Goal: Task Accomplishment & Management: Manage account settings

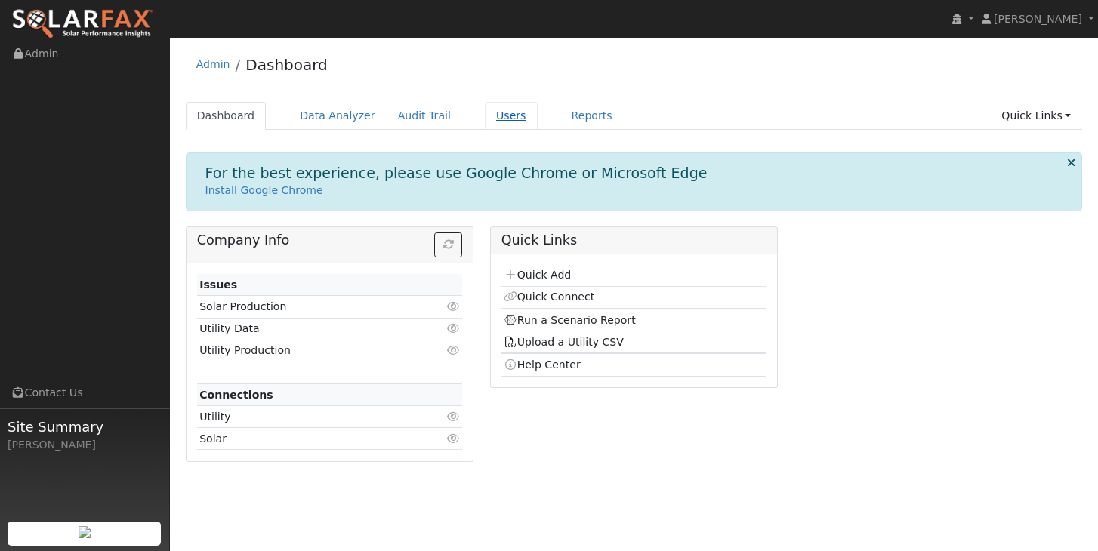
click at [501, 119] on link "Users" at bounding box center [511, 116] width 53 height 28
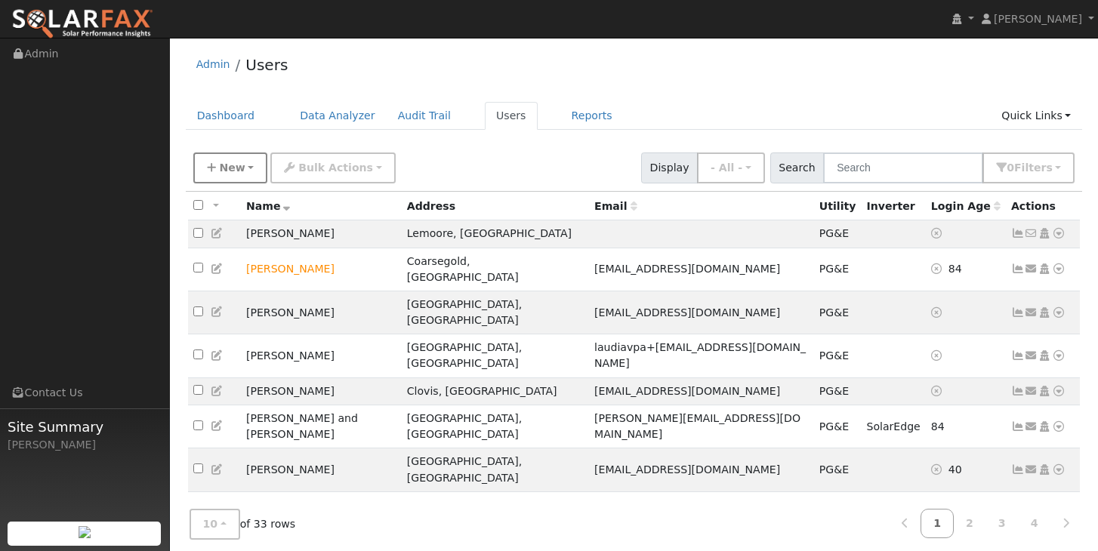
click at [228, 174] on span "New" at bounding box center [232, 168] width 26 height 12
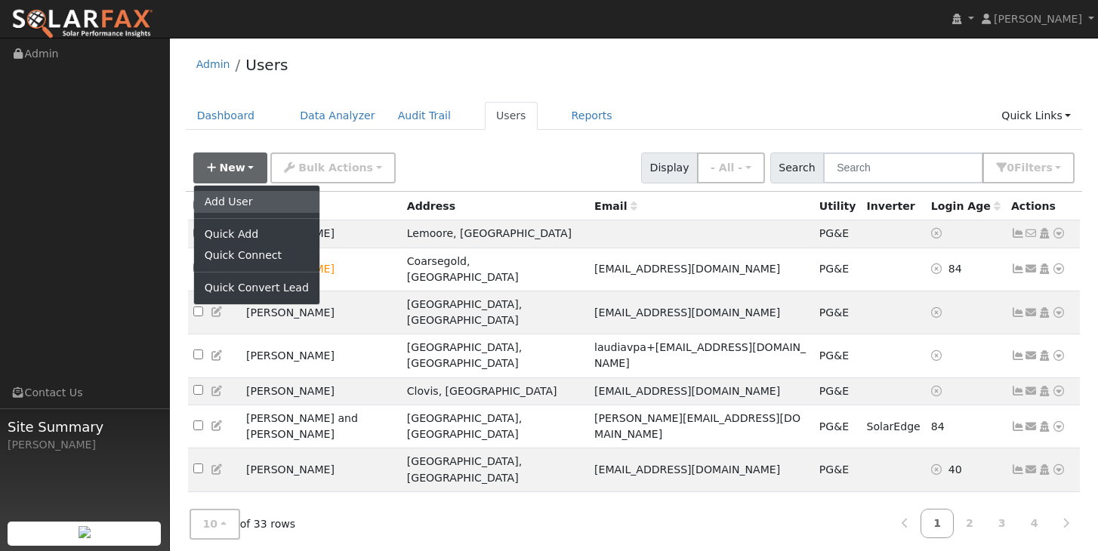
click at [230, 202] on link "Add User" at bounding box center [256, 201] width 125 height 21
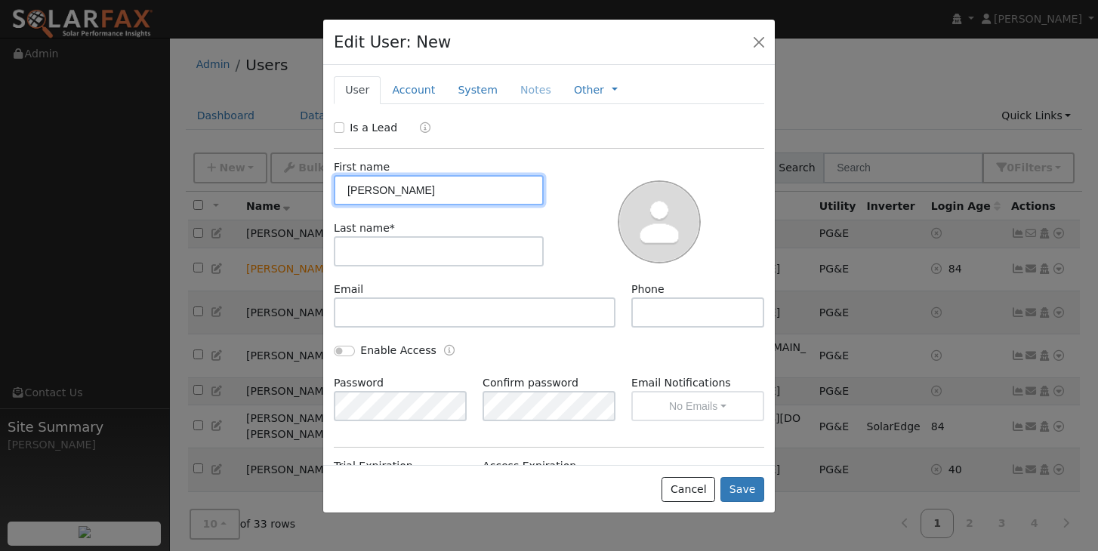
type input "Mary"
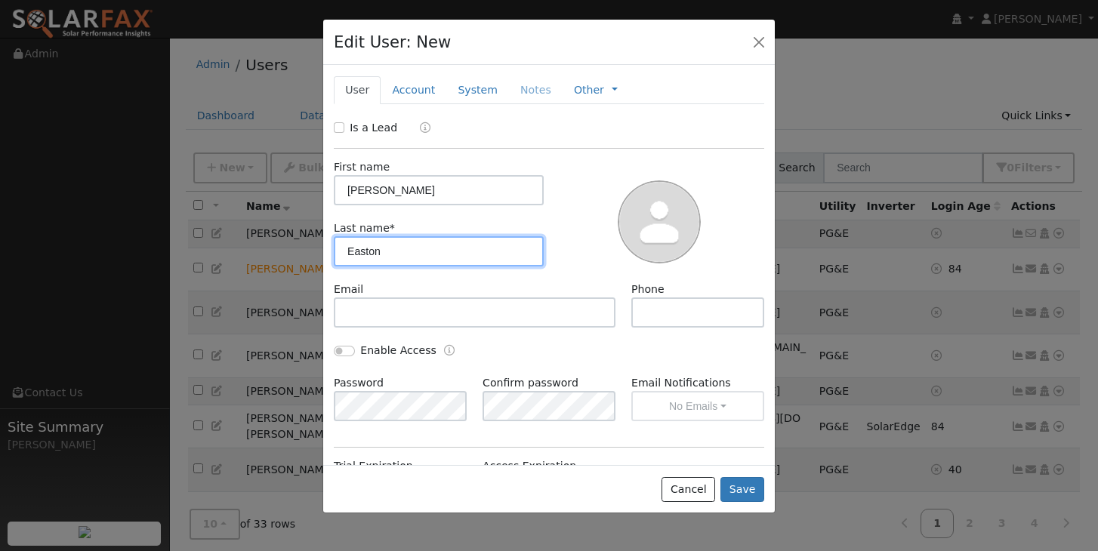
type input "Easton"
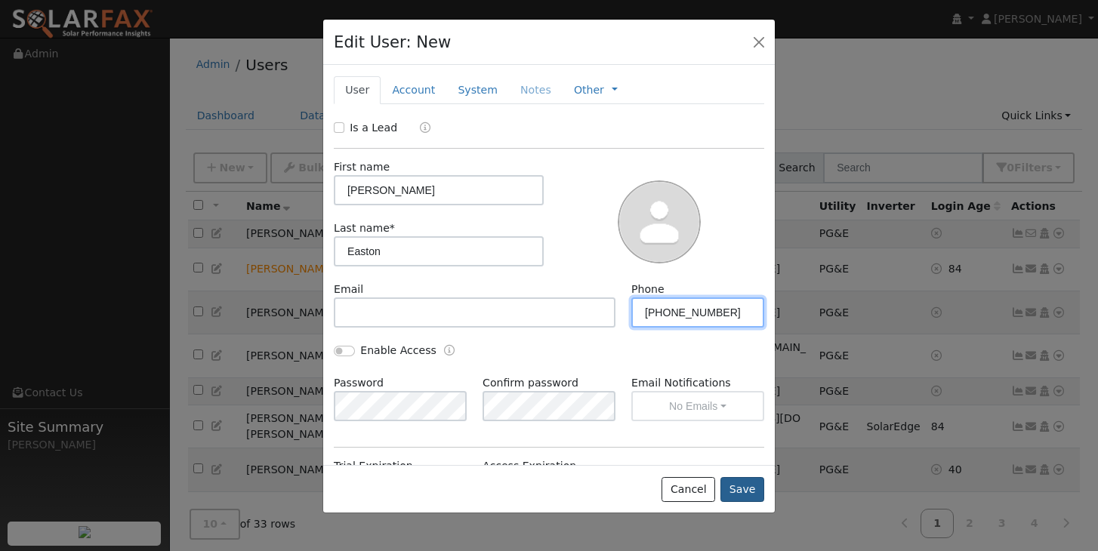
type input "559-299-3857"
click at [740, 494] on button "Save" at bounding box center [742, 490] width 44 height 26
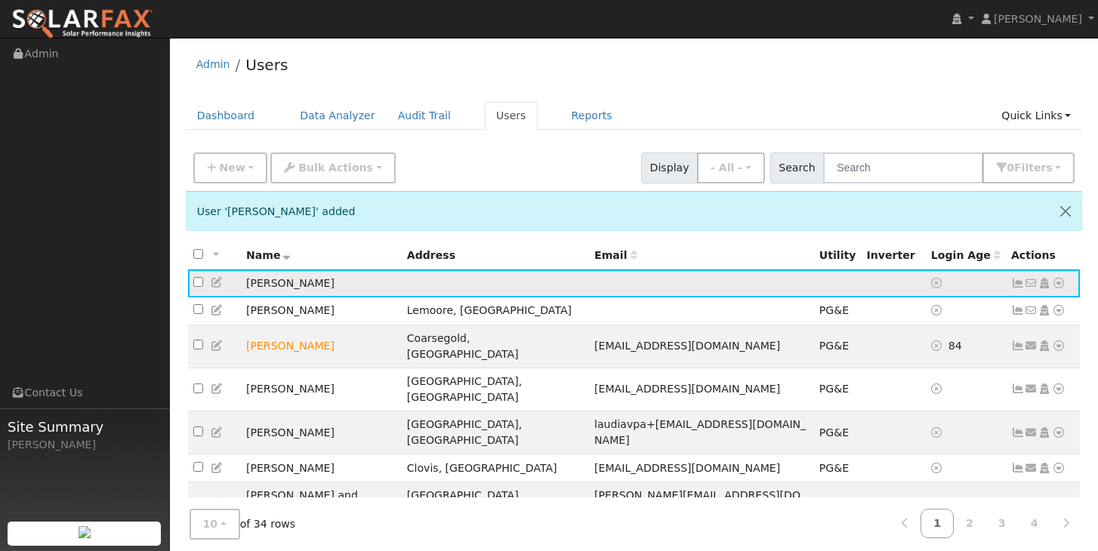
click at [1058, 285] on icon at bounding box center [1059, 283] width 14 height 11
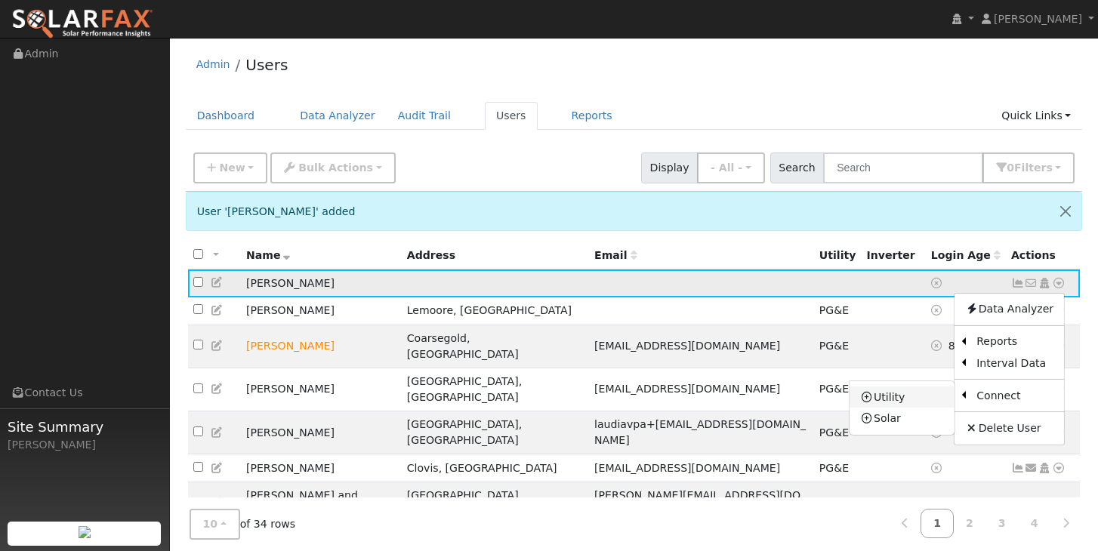
click at [899, 401] on link "Utility" at bounding box center [901, 397] width 105 height 21
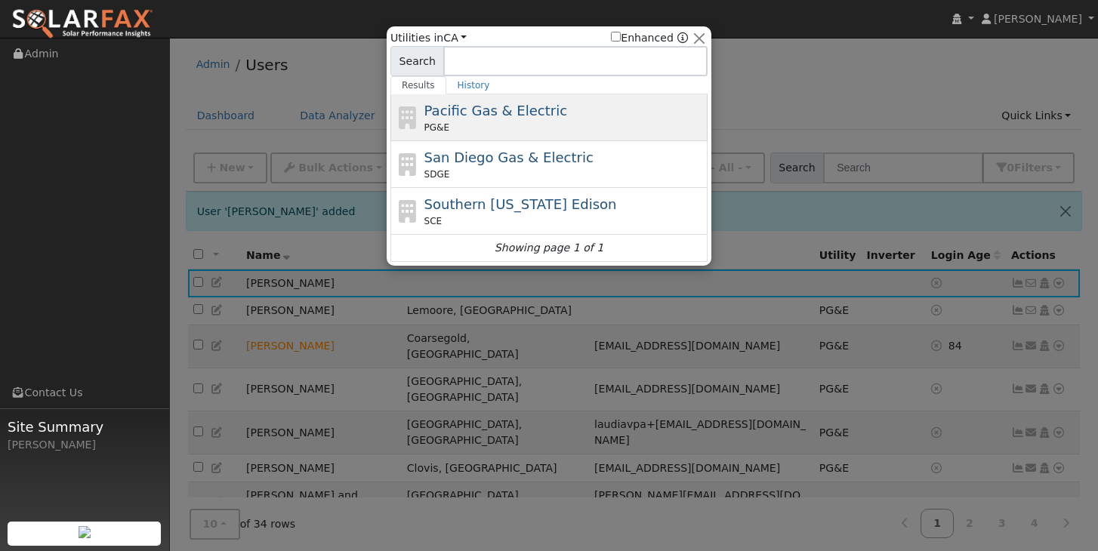
click at [544, 113] on span "Pacific Gas & Electric" at bounding box center [495, 111] width 143 height 16
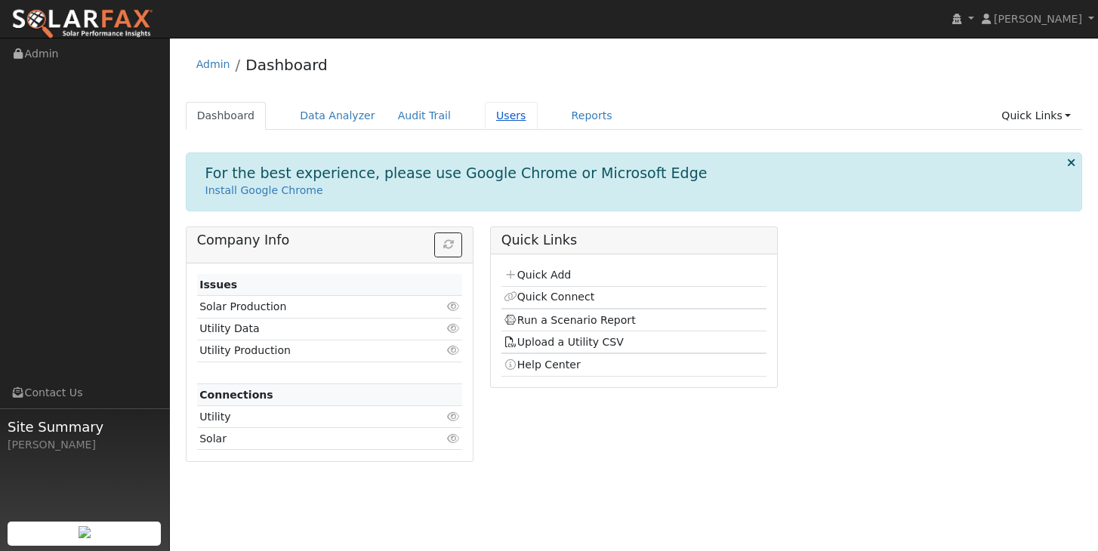
click at [485, 119] on link "Users" at bounding box center [511, 116] width 53 height 28
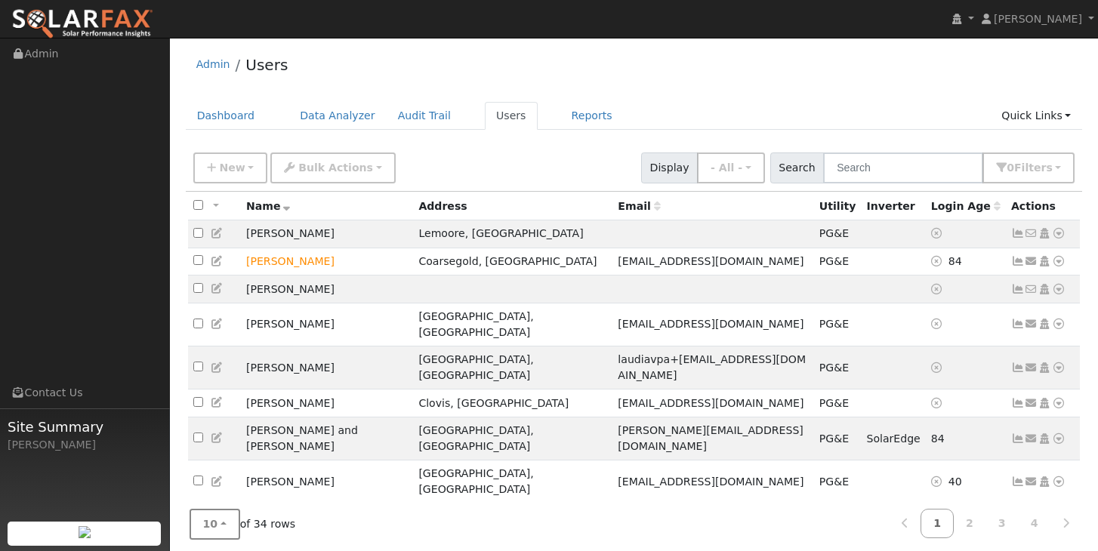
click at [219, 529] on button "10" at bounding box center [215, 524] width 51 height 31
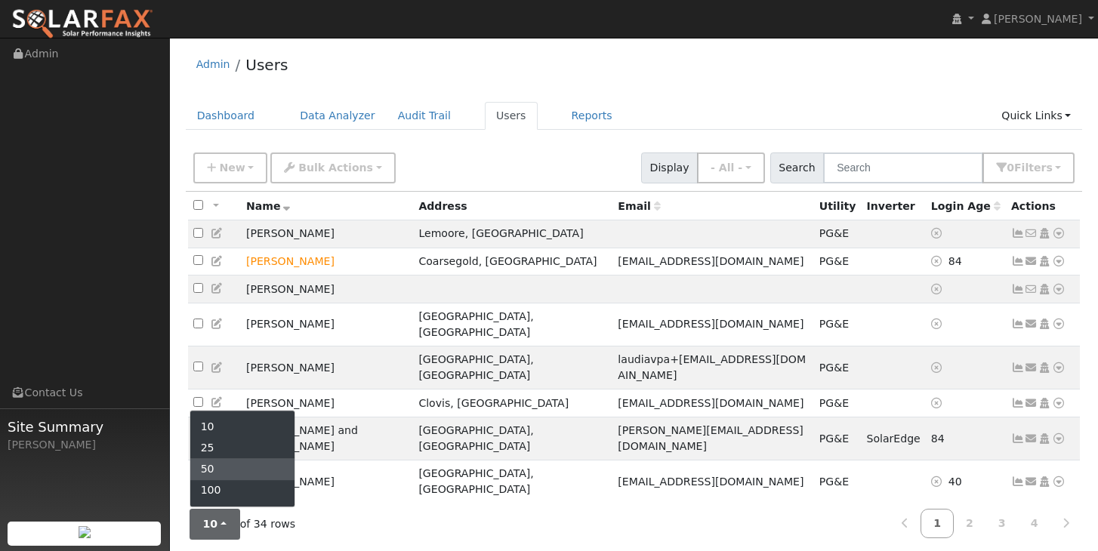
click at [215, 471] on link "50" at bounding box center [242, 469] width 105 height 21
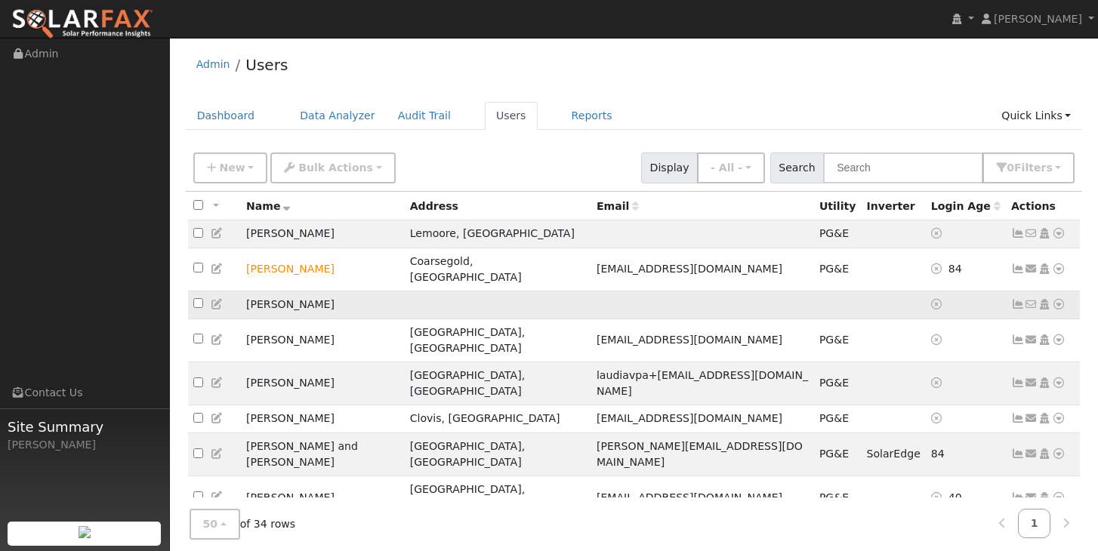
click at [1059, 299] on icon at bounding box center [1059, 304] width 14 height 11
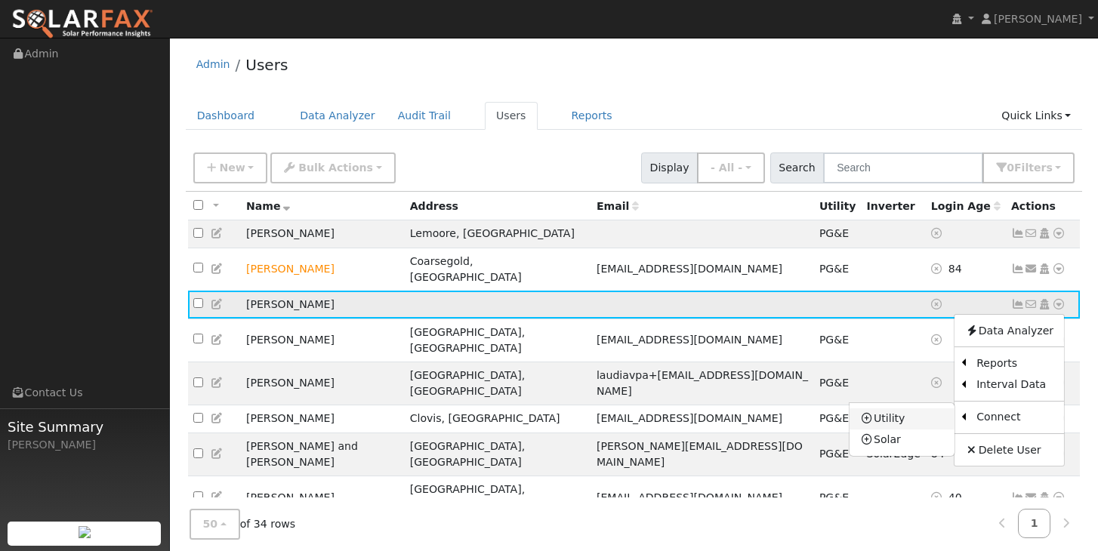
click at [902, 408] on link "Utility" at bounding box center [901, 418] width 105 height 21
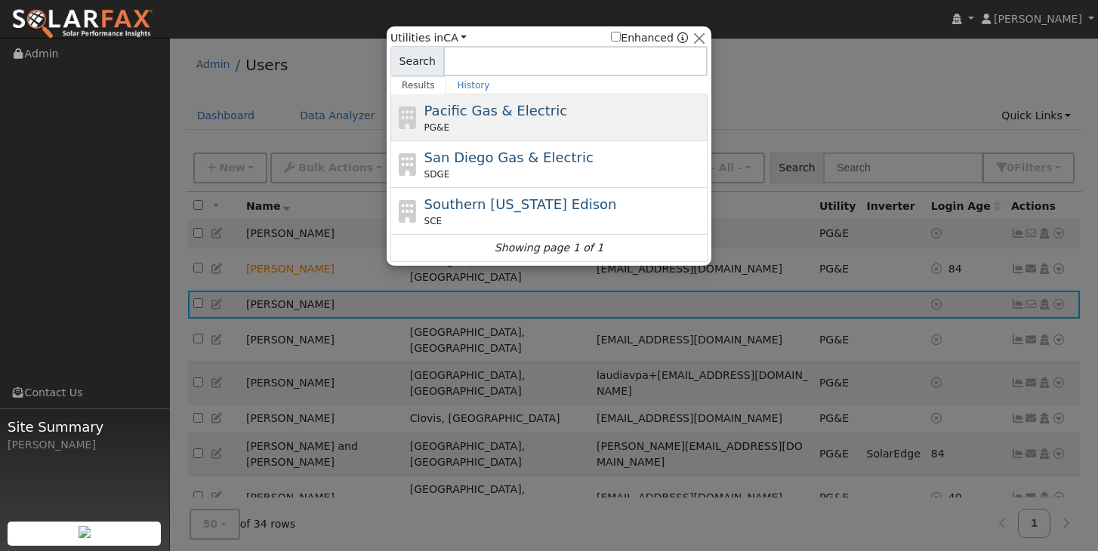
click at [489, 109] on span "Pacific Gas & Electric" at bounding box center [495, 111] width 143 height 16
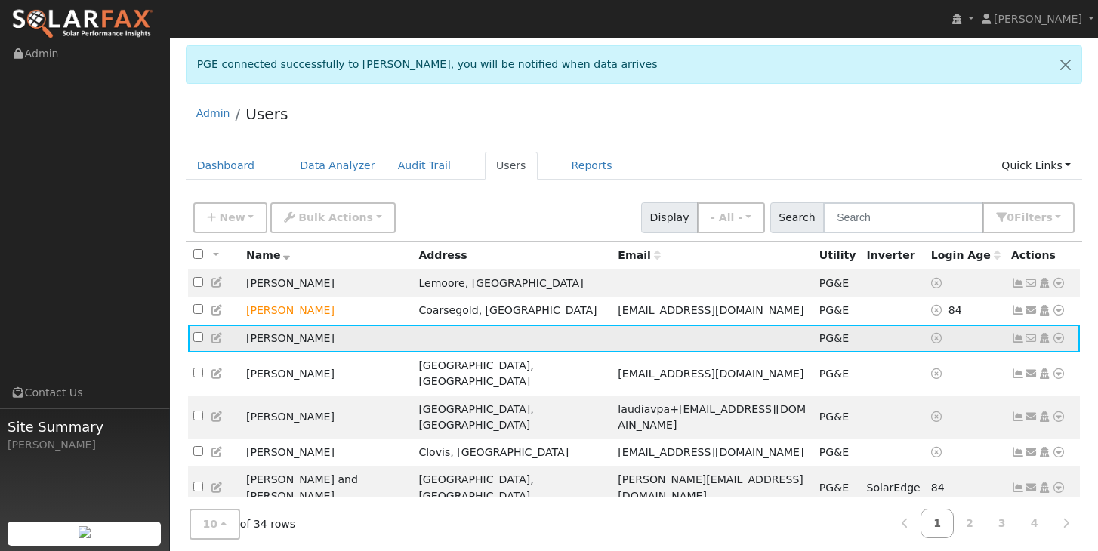
click at [1046, 341] on icon at bounding box center [1044, 338] width 14 height 11
